Goal: Task Accomplishment & Management: Use online tool/utility

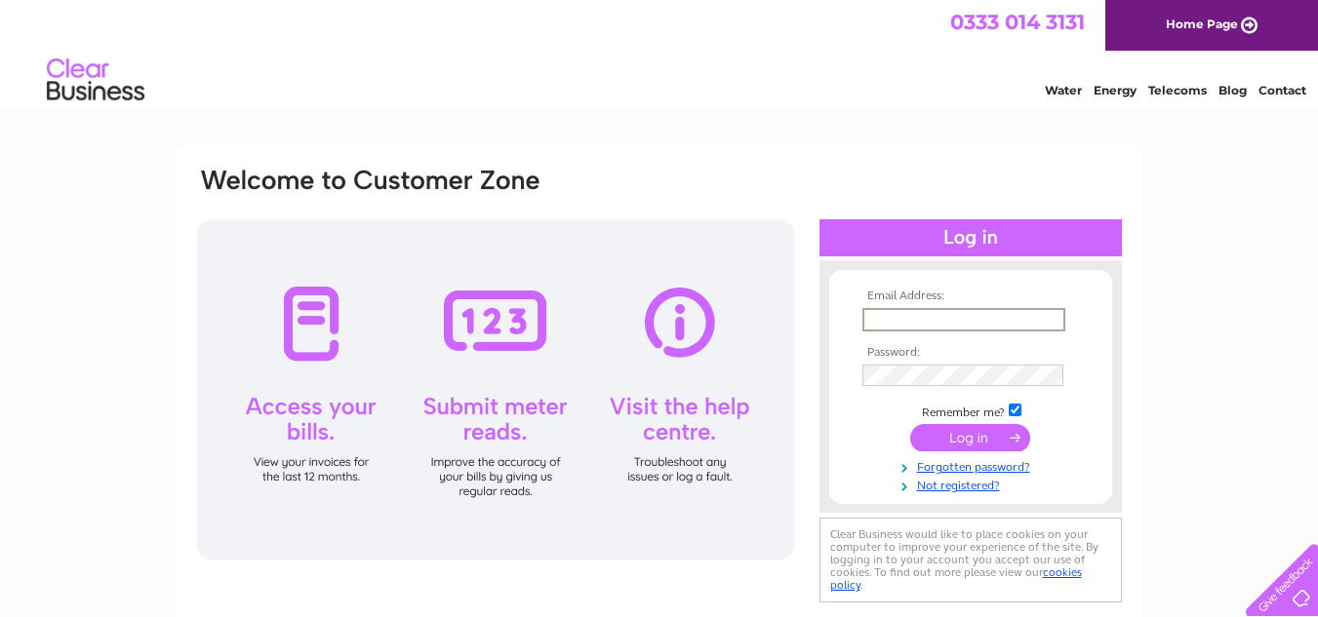
type input "[EMAIL_ADDRESS][DOMAIN_NAME]"
click at [963, 438] on input "submit" at bounding box center [970, 437] width 120 height 27
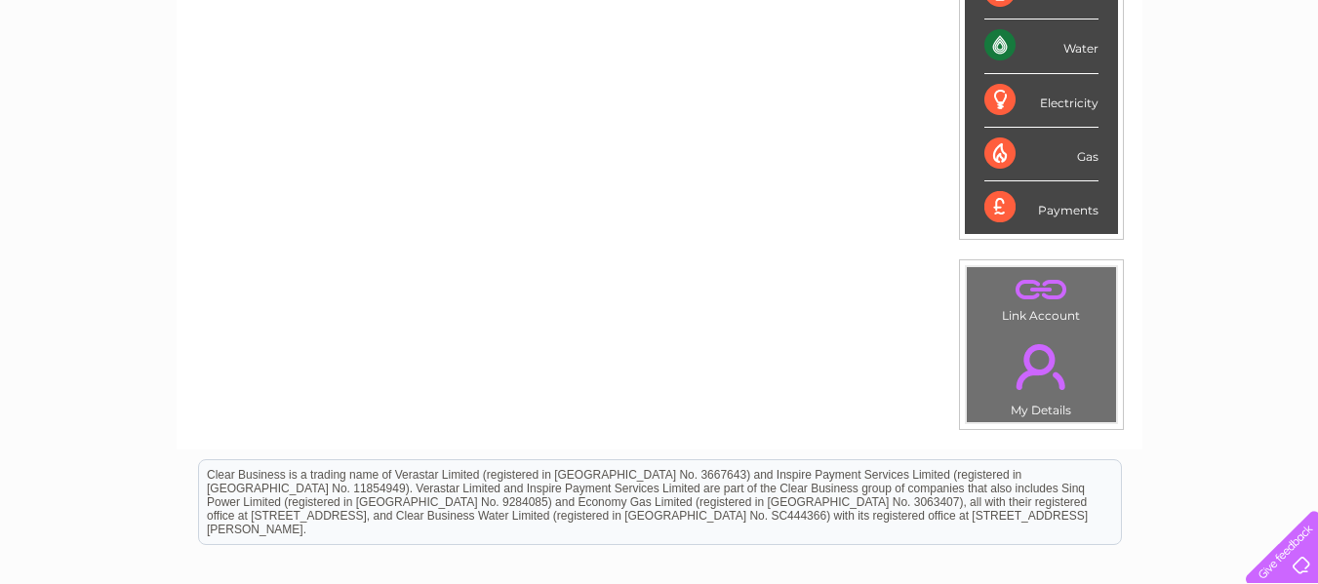
scroll to position [92, 0]
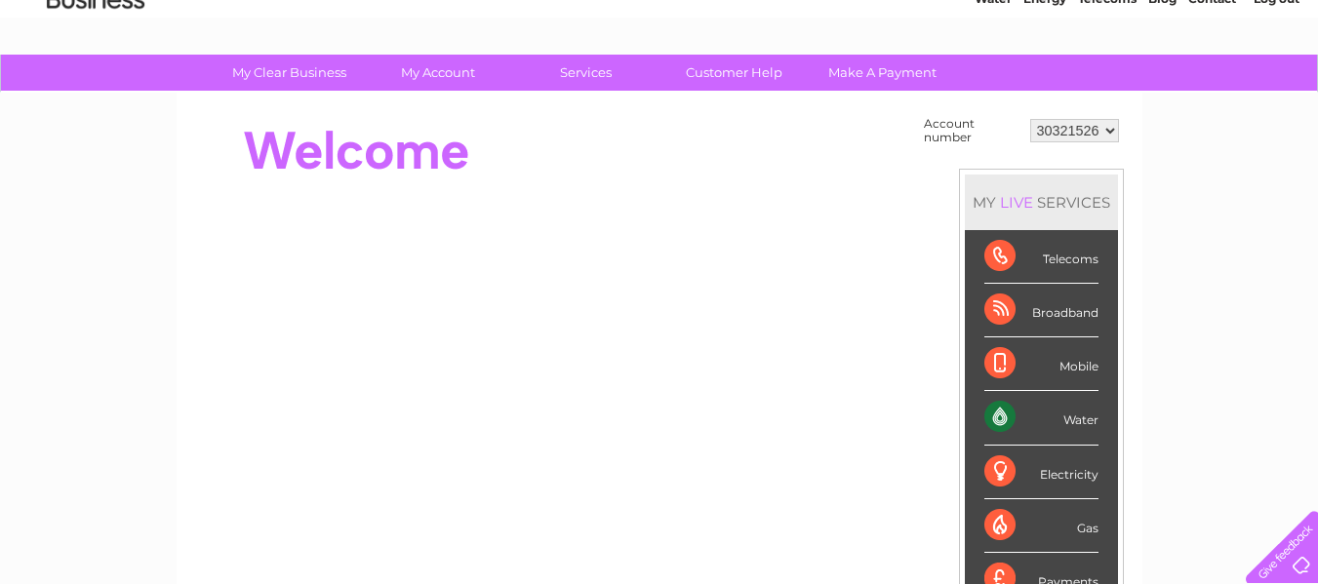
click at [1003, 413] on div "Water" at bounding box center [1041, 418] width 114 height 54
click at [1078, 422] on div "Water" at bounding box center [1041, 418] width 114 height 54
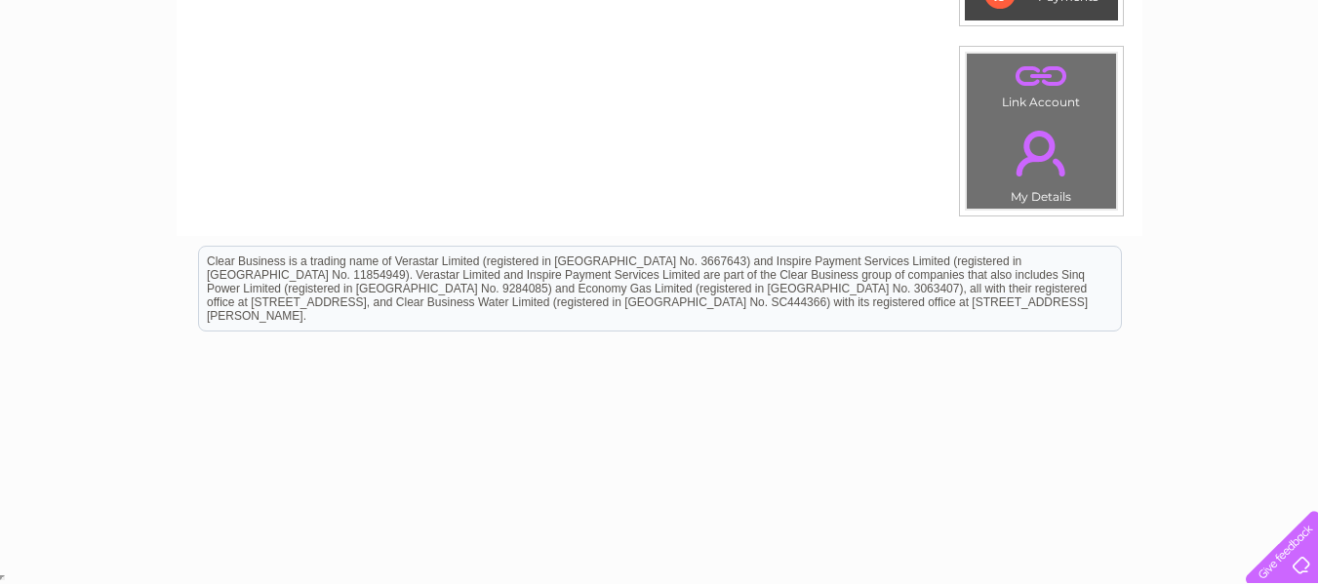
scroll to position [0, 0]
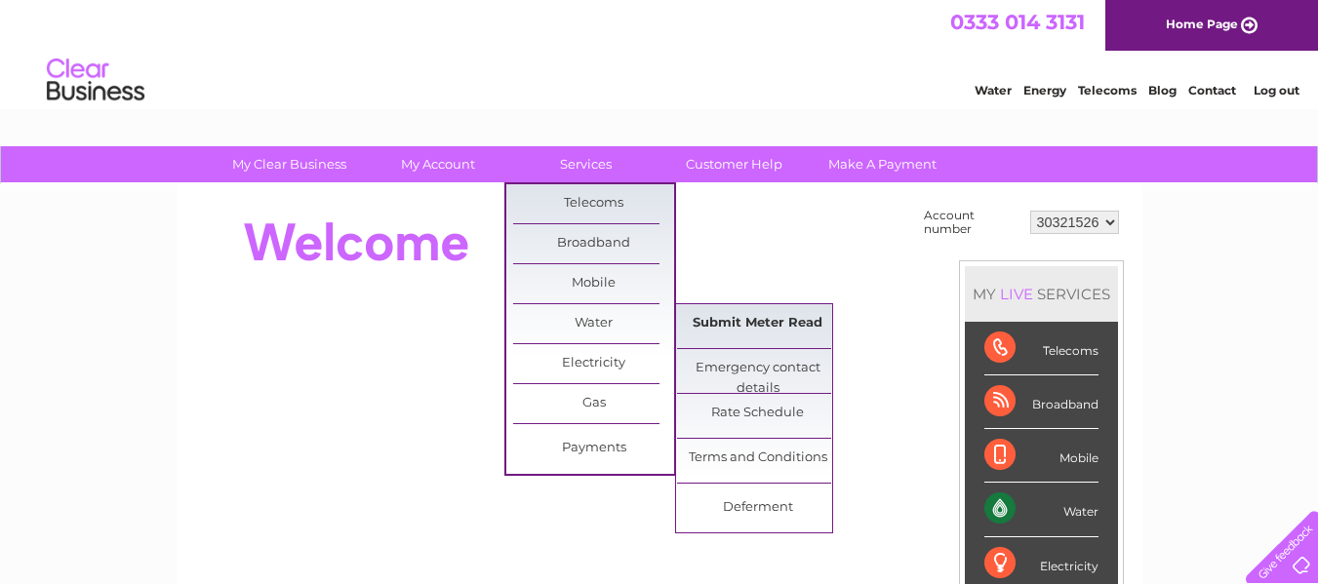
click at [776, 330] on link "Submit Meter Read" at bounding box center [757, 323] width 161 height 39
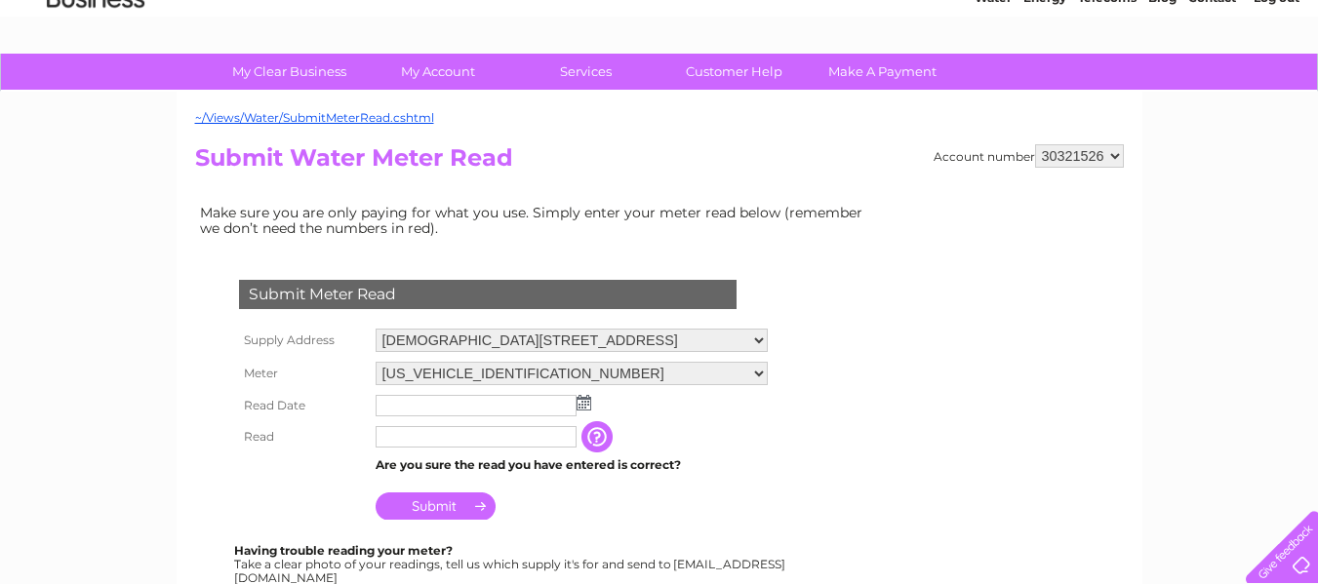
scroll to position [98, 0]
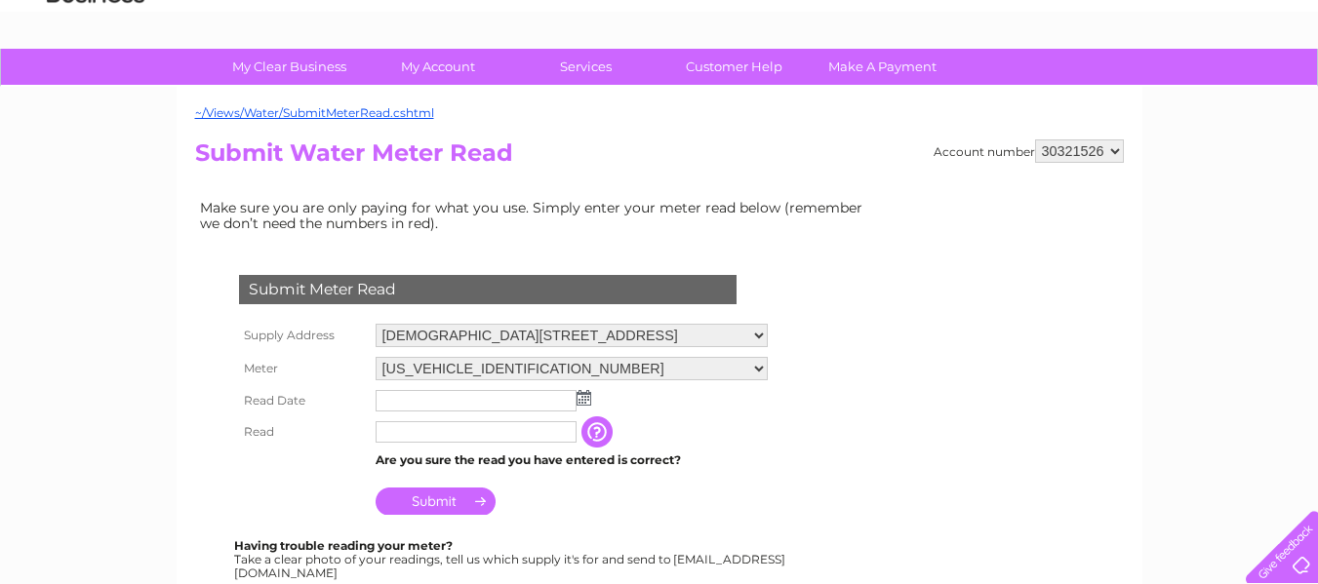
click at [582, 403] on img at bounding box center [584, 398] width 15 height 16
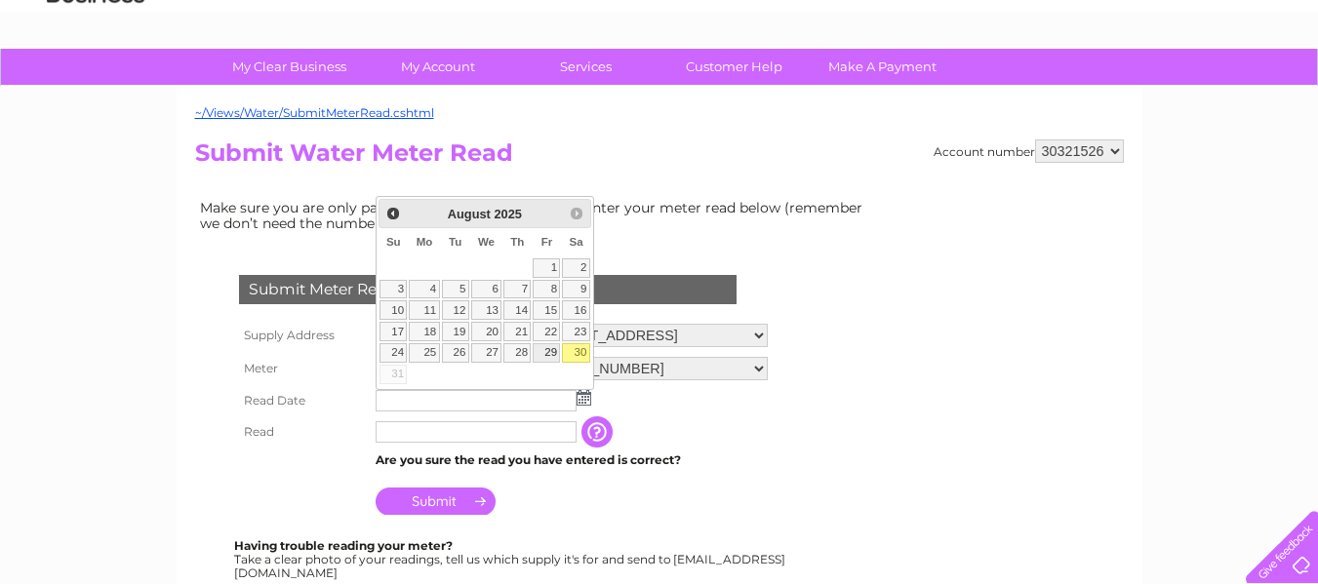
click at [545, 356] on link "29" at bounding box center [546, 353] width 27 height 20
type input "2025/08/29"
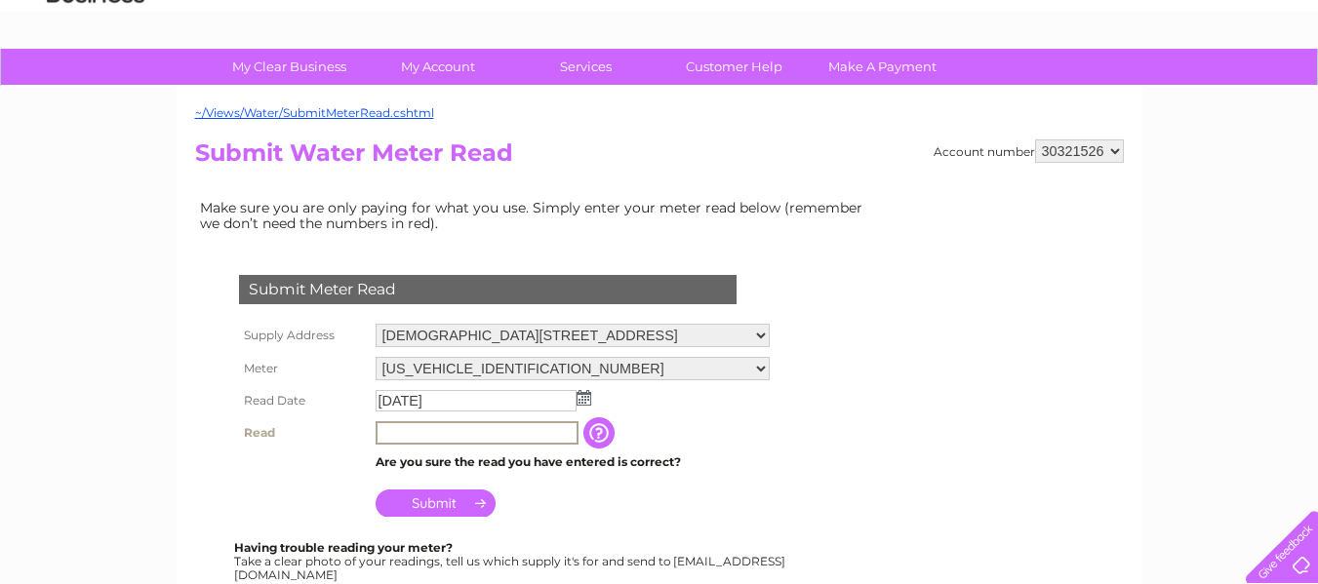
click at [411, 430] on input "text" at bounding box center [477, 432] width 203 height 23
type input "5072"
click at [431, 500] on input "Submit" at bounding box center [436, 503] width 120 height 27
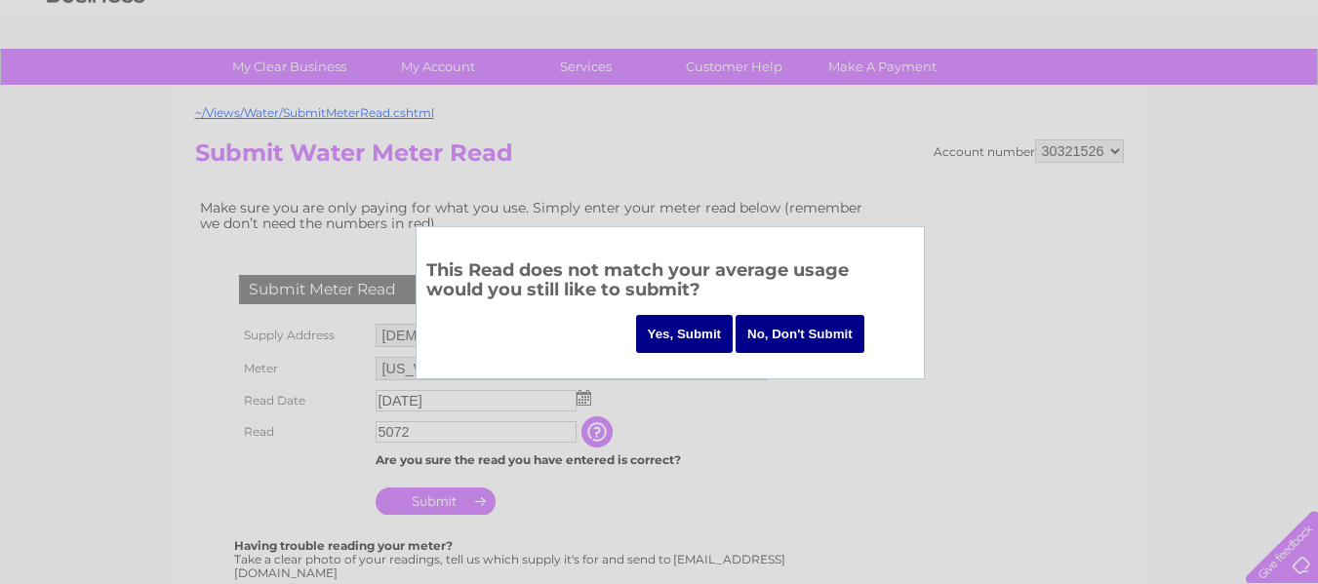
click at [709, 338] on input "Yes, Submit" at bounding box center [685, 334] width 98 height 38
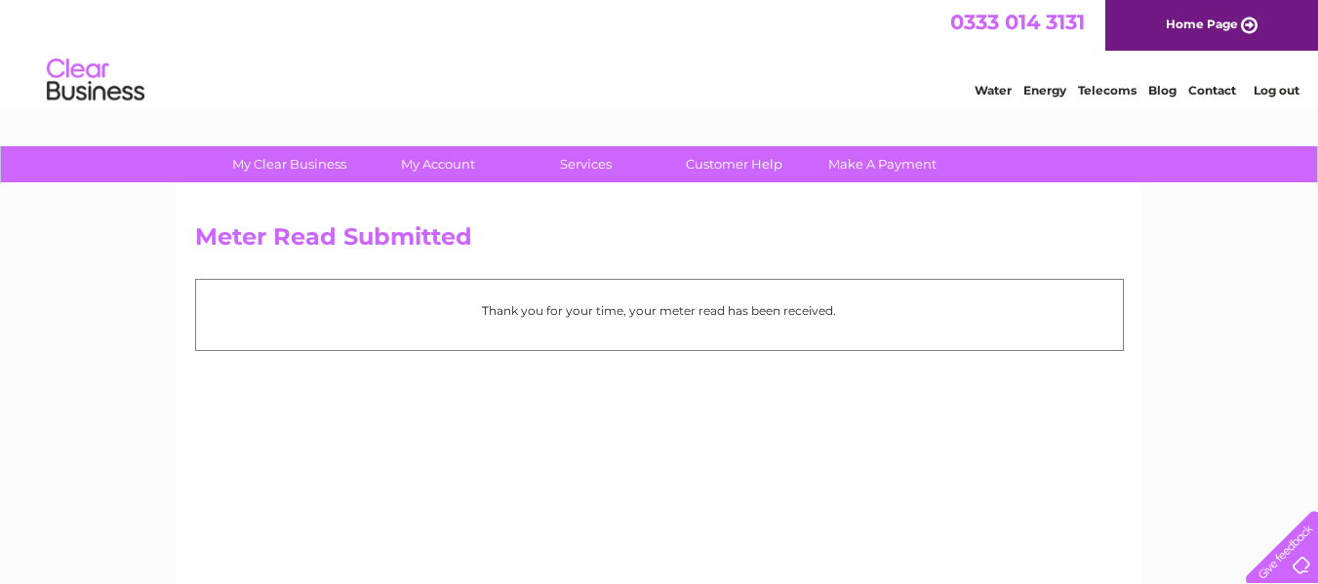
click at [1265, 90] on link "Log out" at bounding box center [1276, 90] width 46 height 15
